Goal: Information Seeking & Learning: Learn about a topic

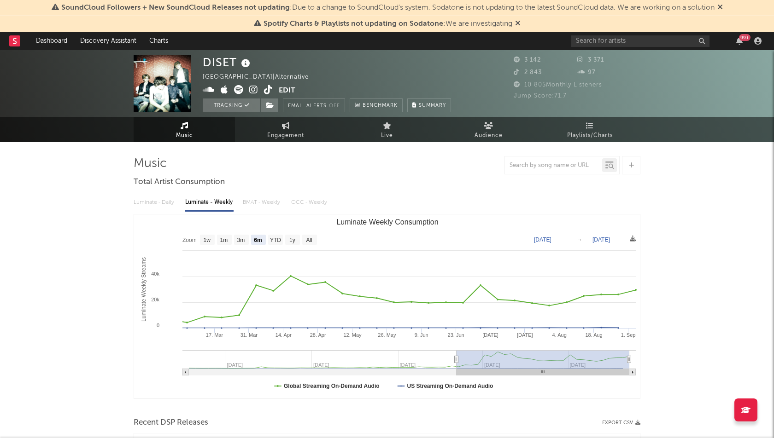
select select "6m"
click at [300, 135] on span "Engagement" at bounding box center [285, 135] width 37 height 11
select select "1w"
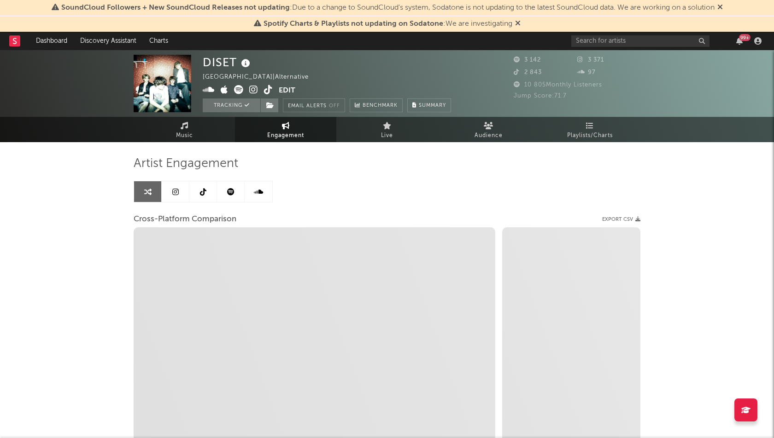
select select "1m"
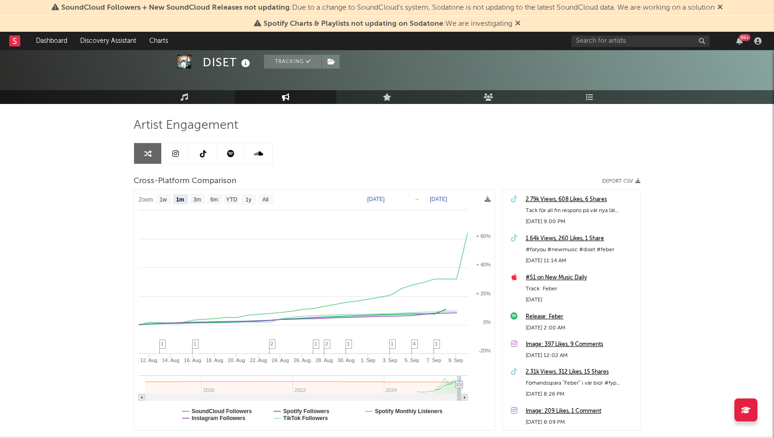
scroll to position [40, 0]
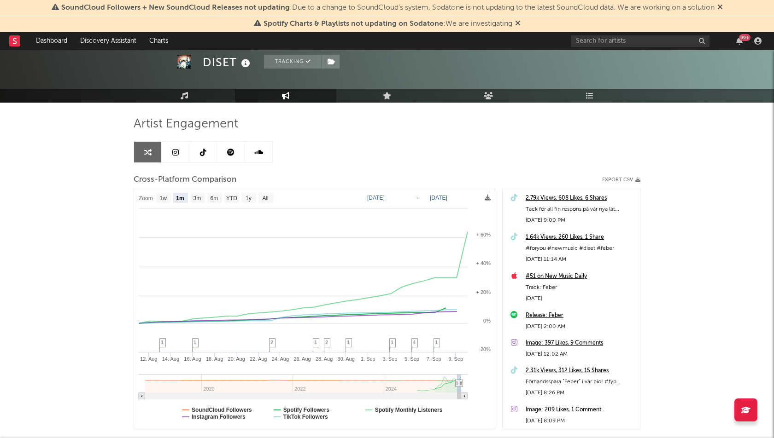
type input "[DATE]"
select select "3m"
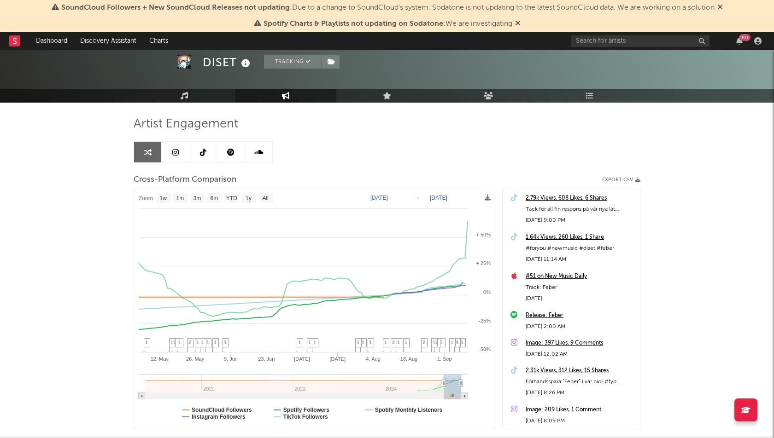
type input "[DATE]"
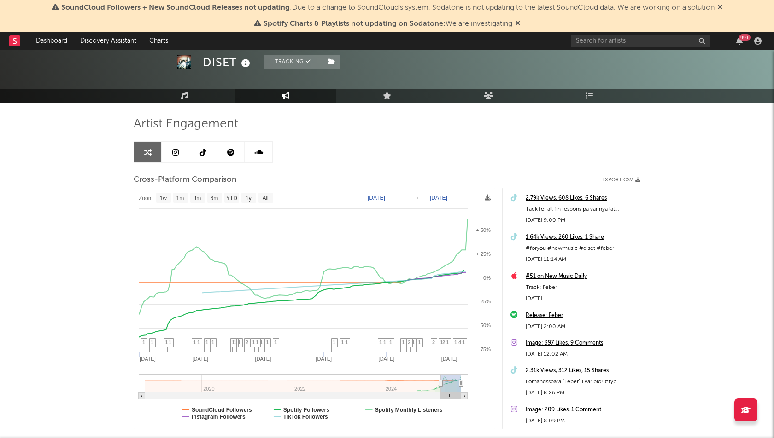
select select "6m"
type input "[DATE]"
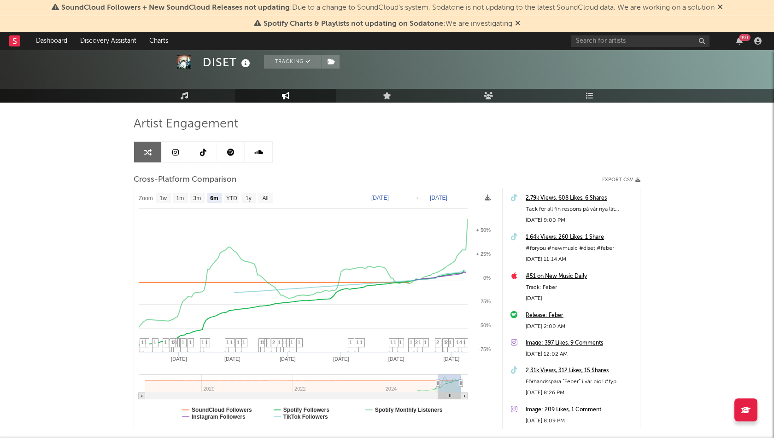
select select "6m"
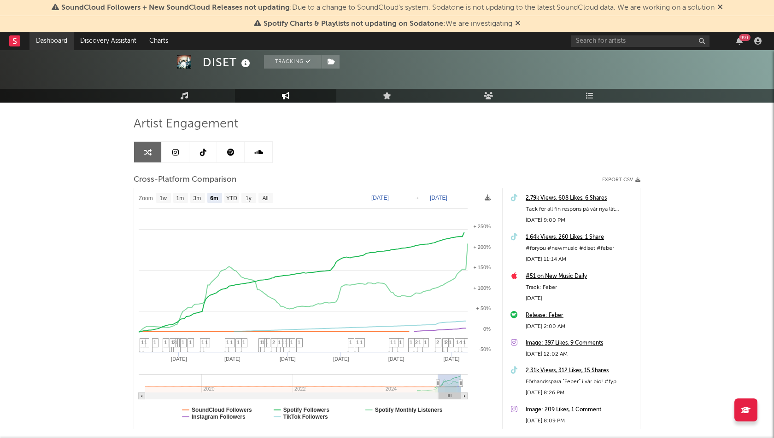
click at [42, 41] on link "Dashboard" at bounding box center [51, 41] width 44 height 18
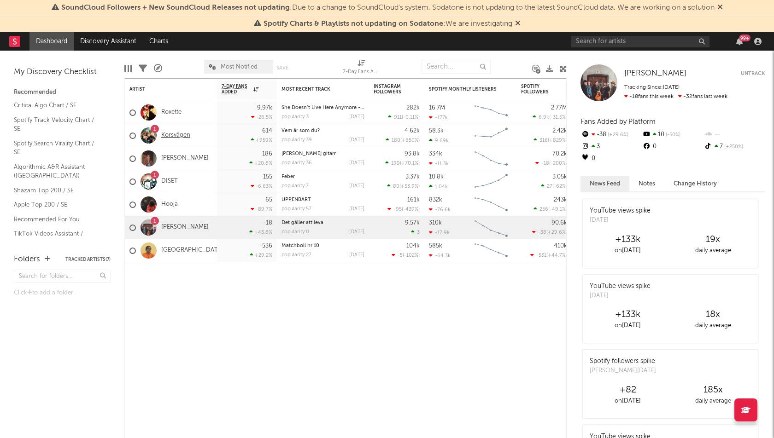
click at [174, 138] on link "Korsvägen" at bounding box center [175, 136] width 29 height 8
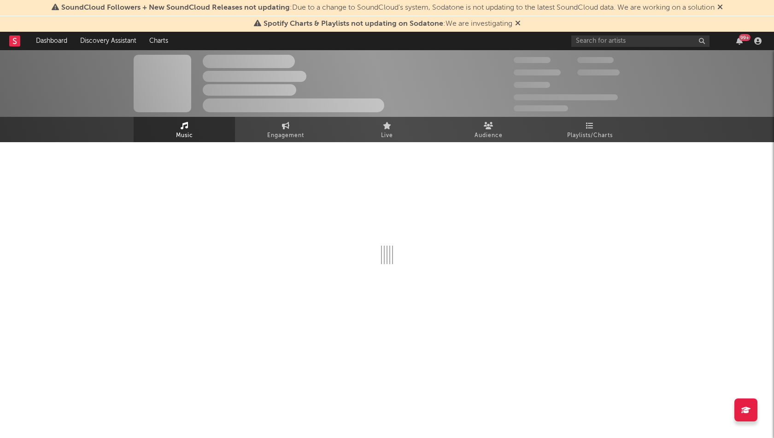
select select "6m"
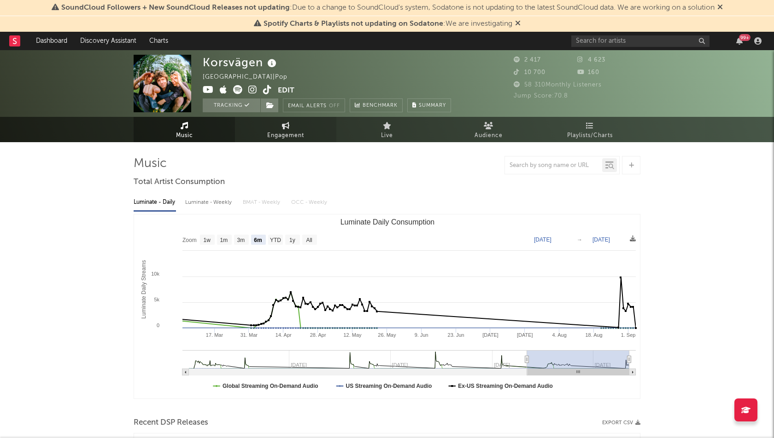
click at [274, 139] on span "Engagement" at bounding box center [285, 135] width 37 height 11
select select "1w"
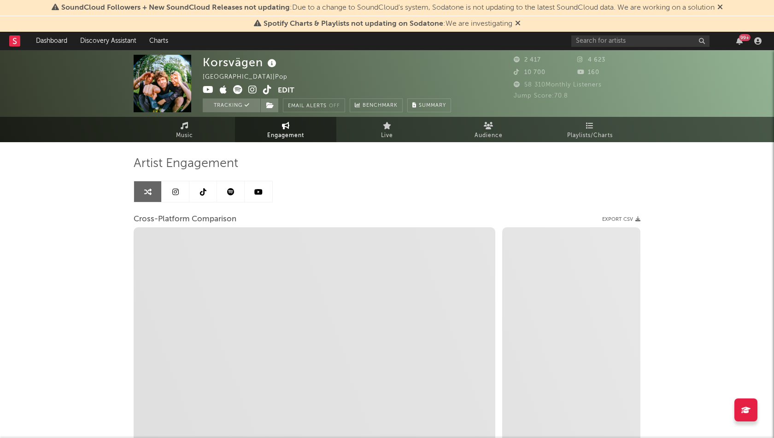
select select "1m"
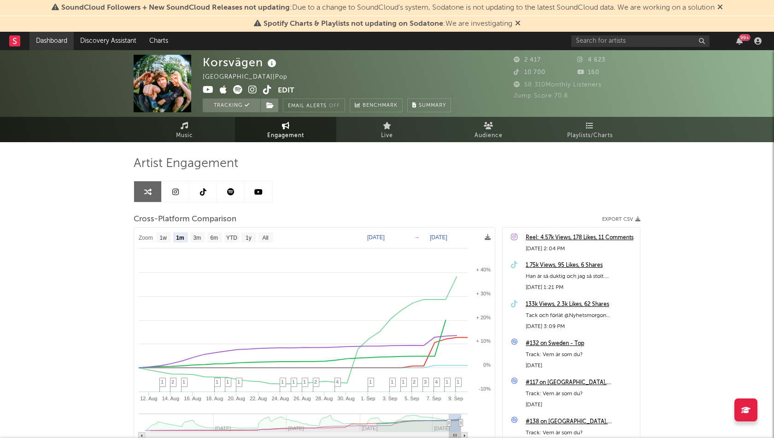
click at [52, 42] on link "Dashboard" at bounding box center [51, 41] width 44 height 18
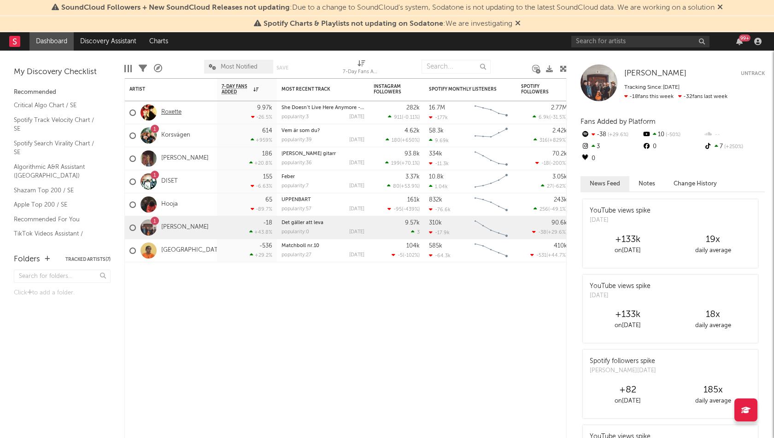
click at [171, 112] on link "Roxette" at bounding box center [171, 113] width 20 height 8
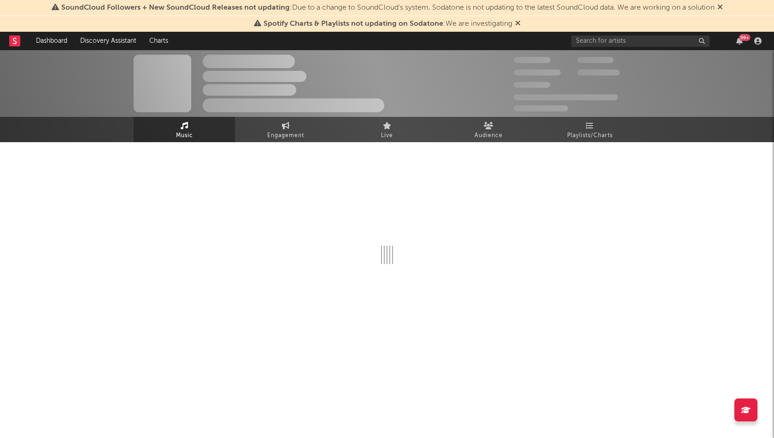
select select "6m"
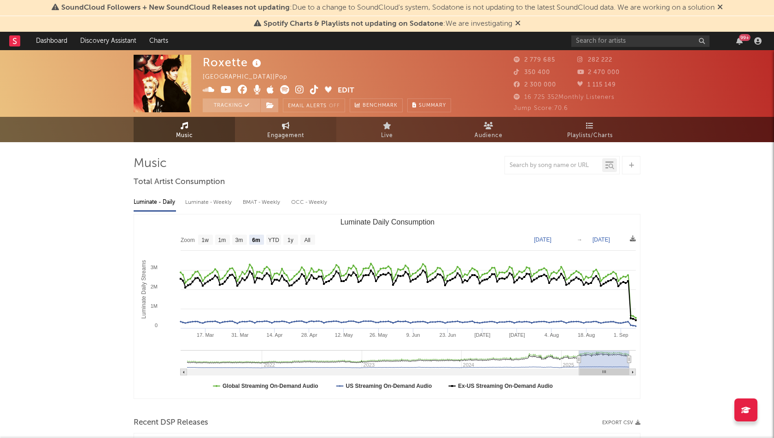
click at [272, 131] on span "Engagement" at bounding box center [285, 135] width 37 height 11
select select "1w"
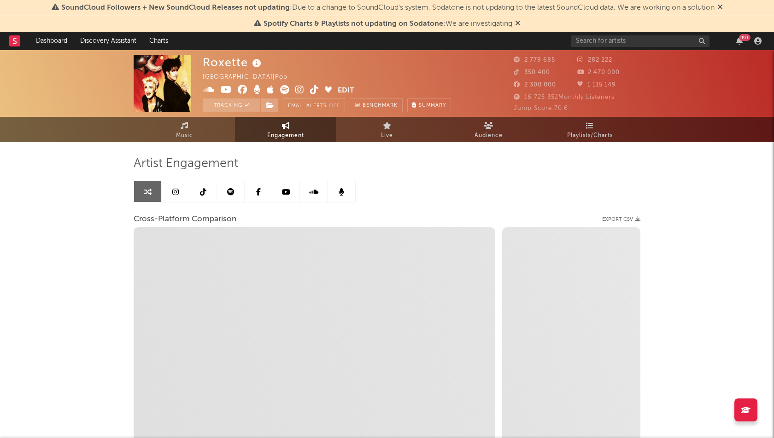
select select "1m"
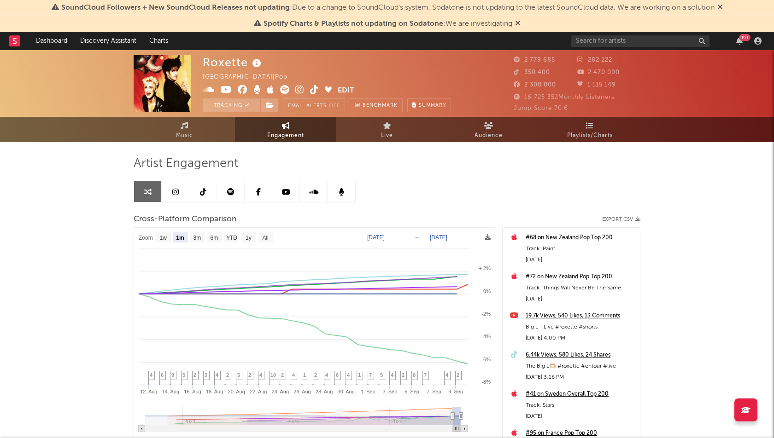
type input "[DATE]"
select select "3m"
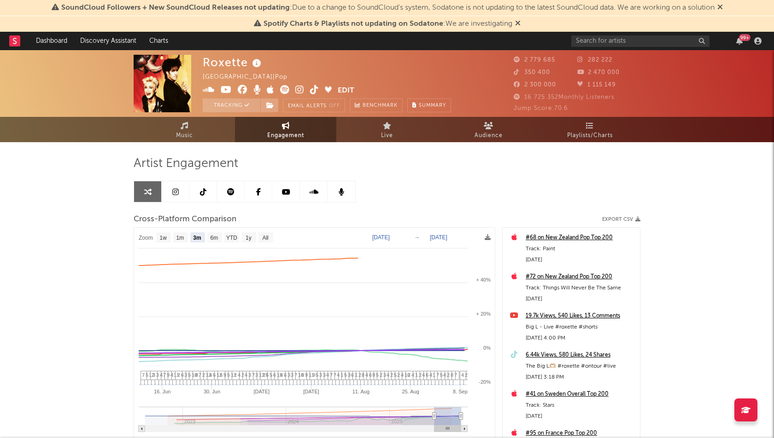
type input "[DATE]"
select select "1w"
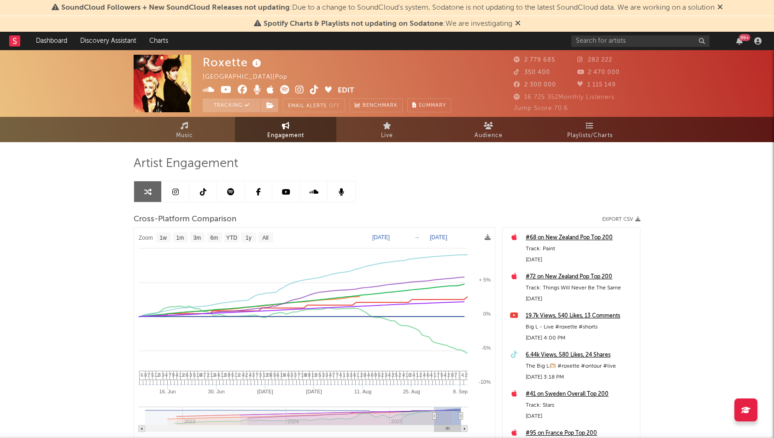
drag, startPoint x: 453, startPoint y: 414, endPoint x: 404, endPoint y: 411, distance: 49.4
type input "[DATE]"
select select "3m"
type input "[DATE]"
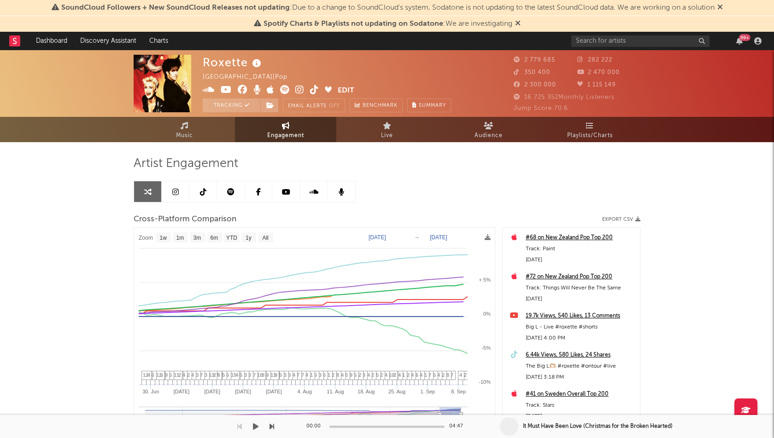
select select "1w"
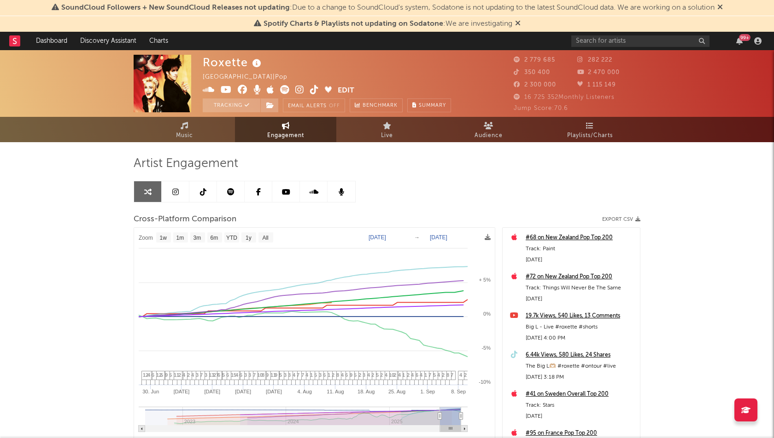
drag, startPoint x: 432, startPoint y: 415, endPoint x: 416, endPoint y: 412, distance: 16.5
type input "[DATE]"
select select "3m"
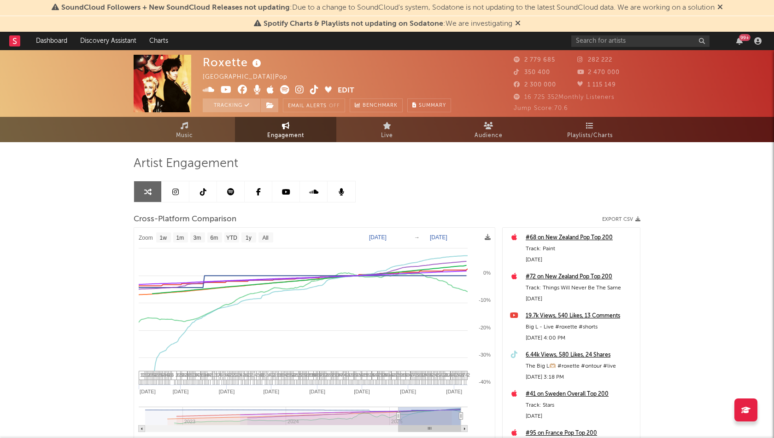
type input "[DATE]"
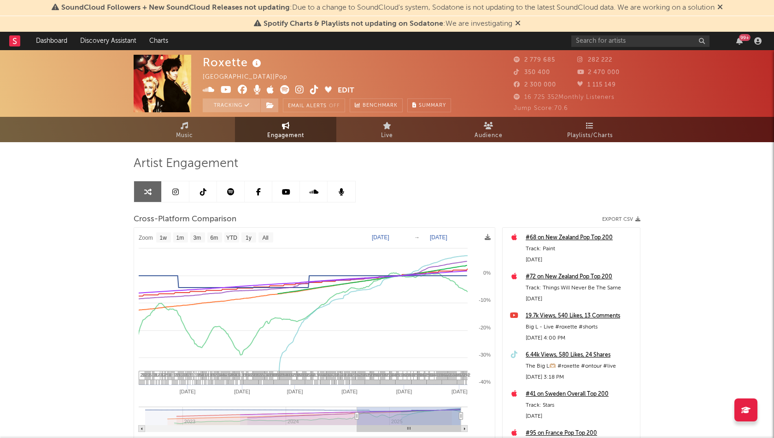
select select "1w"
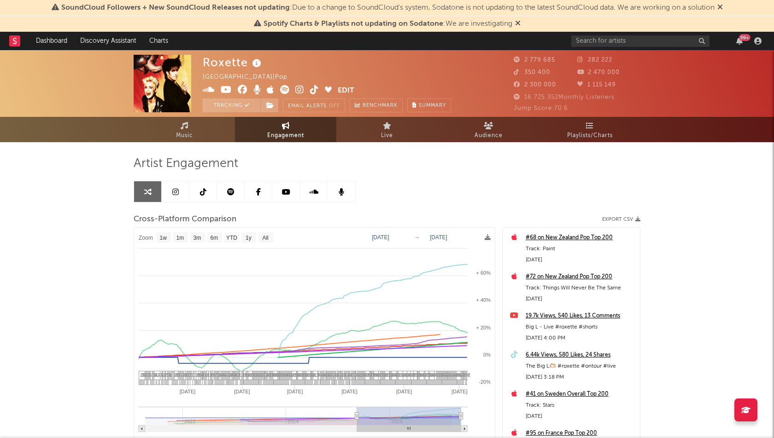
drag, startPoint x: 439, startPoint y: 414, endPoint x: 358, endPoint y: 402, distance: 82.0
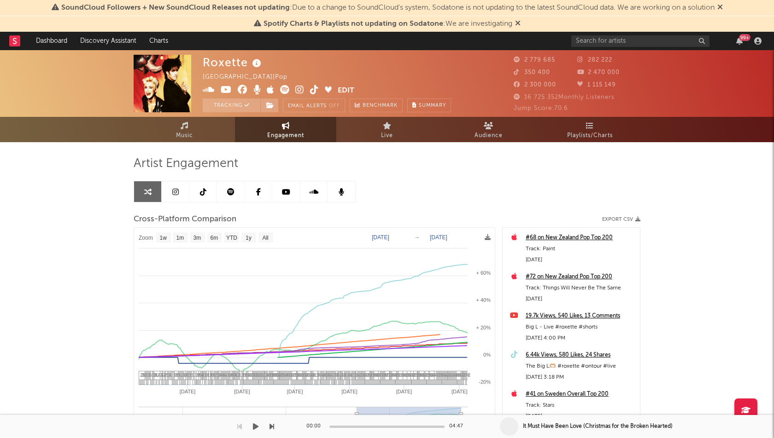
drag, startPoint x: 358, startPoint y: 416, endPoint x: 345, endPoint y: 416, distance: 12.4
click at [345, 416] on div "SoundCloud Followers + New SoundCloud Releases not updating : Due to a change t…" at bounding box center [387, 291] width 774 height 483
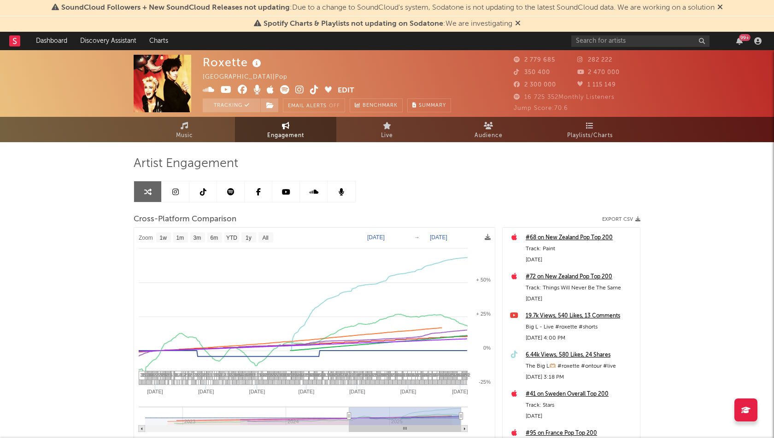
type input "[DATE]"
drag, startPoint x: 355, startPoint y: 415, endPoint x: 343, endPoint y: 415, distance: 11.5
click at [343, 415] on icon at bounding box center [343, 416] width 4 height 7
select select "1w"
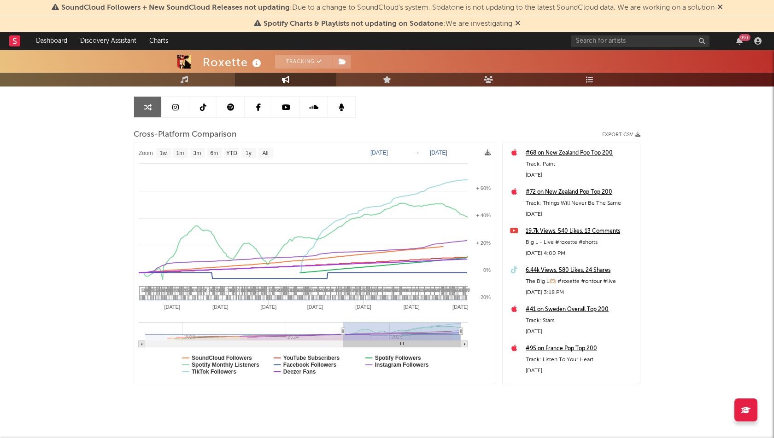
scroll to position [81, 0]
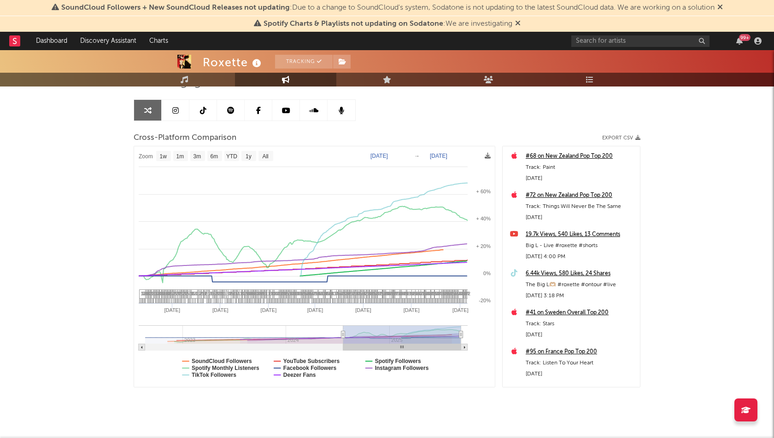
type input "[DATE]"
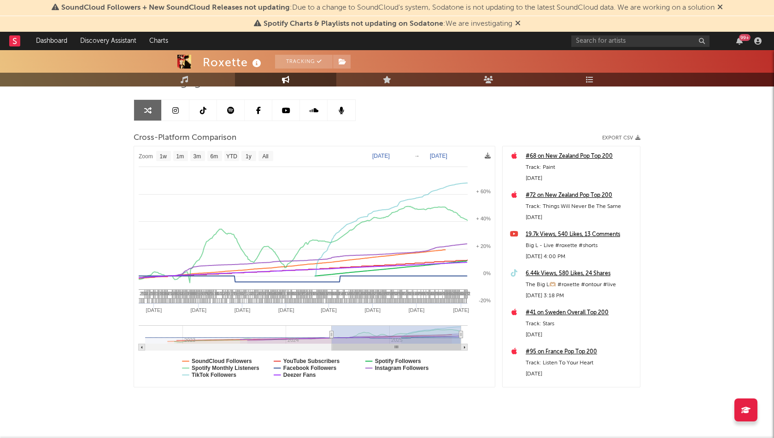
select select "1w"
drag, startPoint x: 341, startPoint y: 332, endPoint x: 367, endPoint y: 330, distance: 26.8
